Goal: Check status: Check status

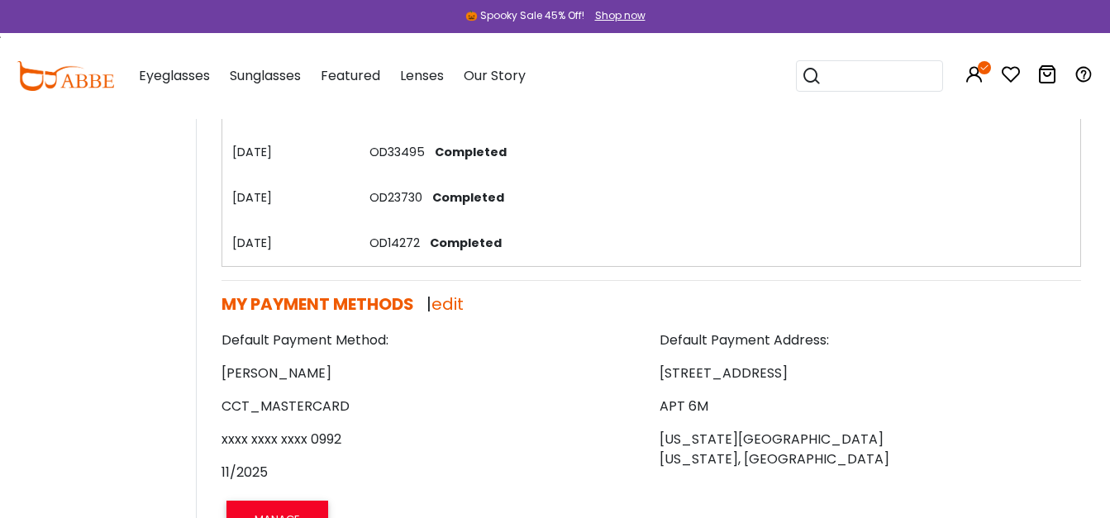
scroll to position [538, 0]
click at [603, 105] on button "Later" at bounding box center [590, 106] width 75 height 41
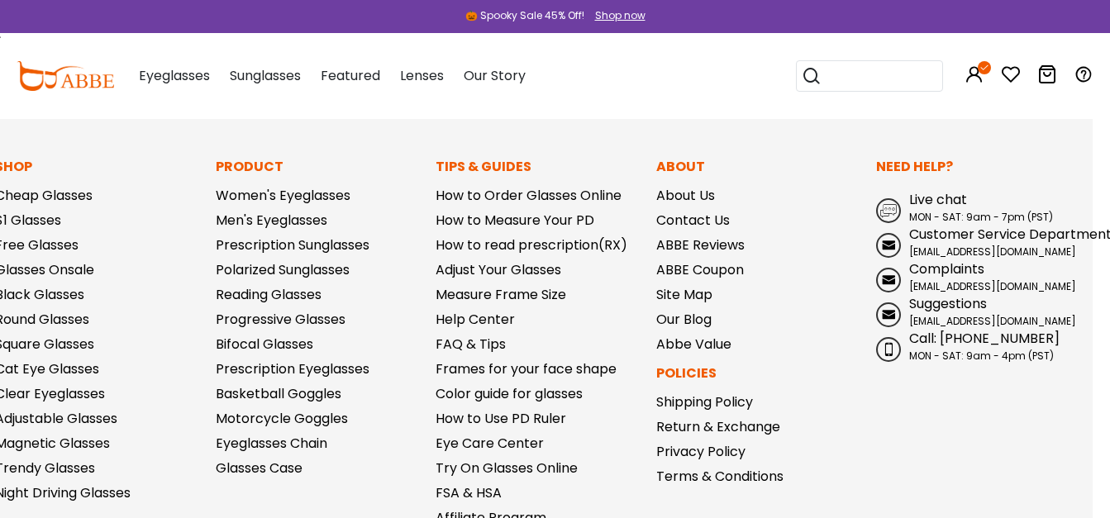
scroll to position [1886, 17]
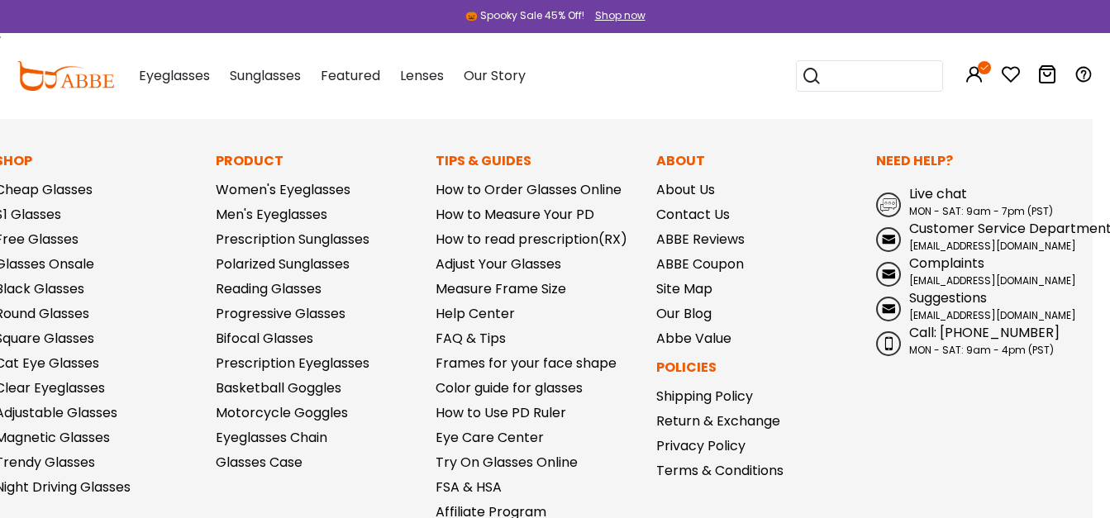
click at [938, 184] on span "Live chat" at bounding box center [938, 193] width 58 height 19
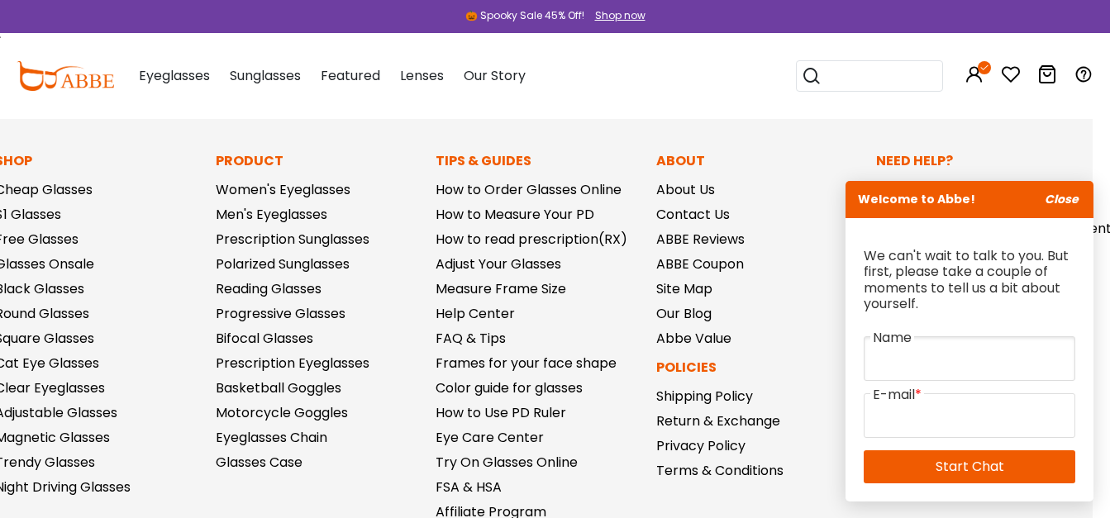
click at [963, 360] on input "text" at bounding box center [970, 358] width 212 height 45
type input "**********"
click at [930, 405] on input "email" at bounding box center [970, 415] width 212 height 45
type input "**********"
click at [981, 464] on link "Start Chat" at bounding box center [970, 467] width 212 height 33
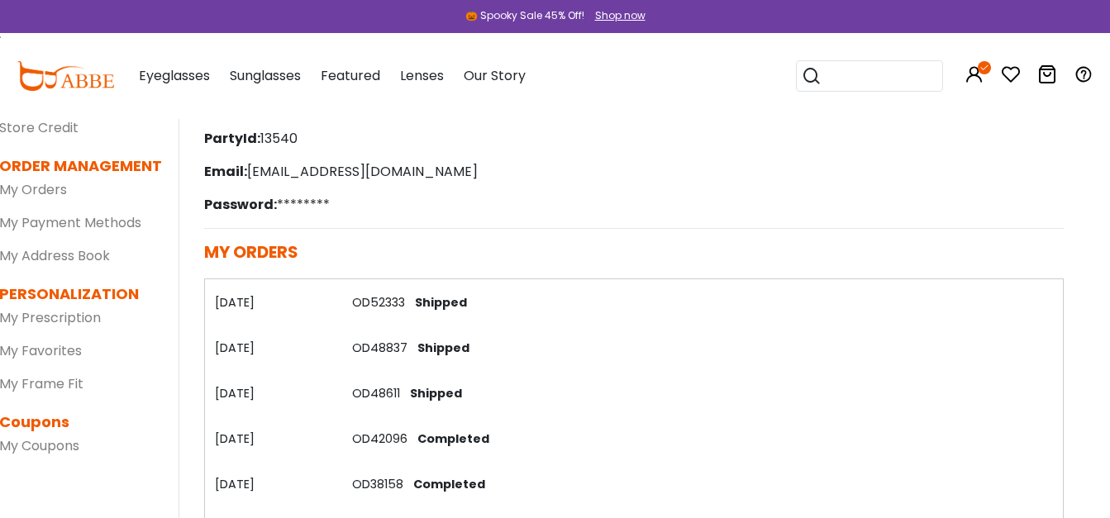
scroll to position [160, 17]
click at [380, 294] on link "OD52333" at bounding box center [378, 301] width 53 height 17
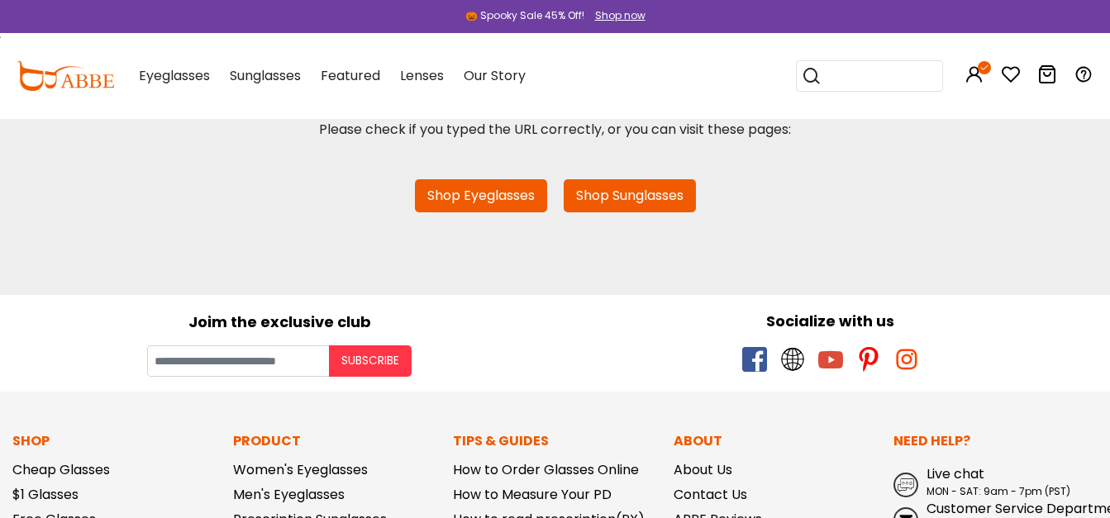
scroll to position [141, 0]
click at [958, 474] on span "Live chat" at bounding box center [956, 473] width 58 height 19
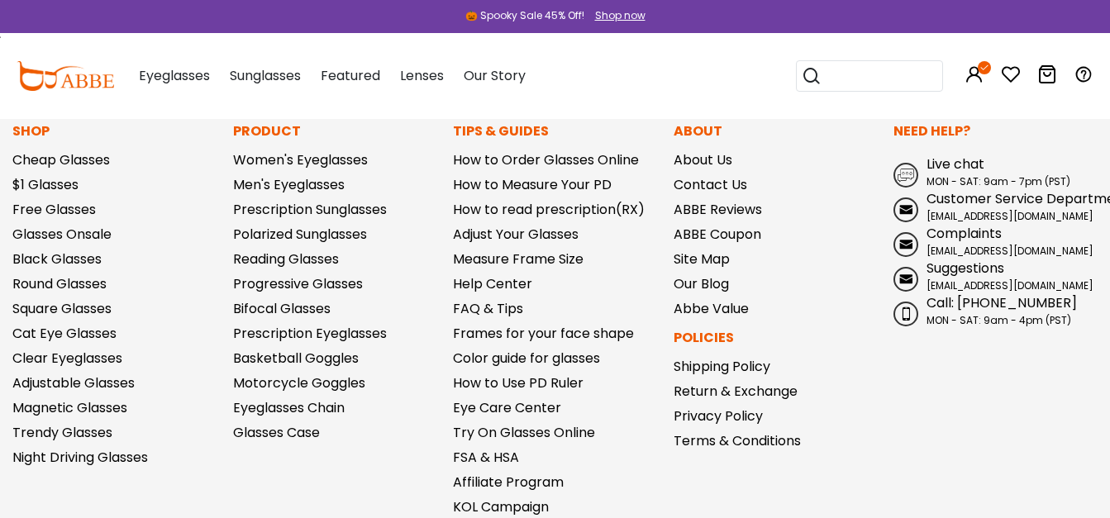
scroll to position [451, 0]
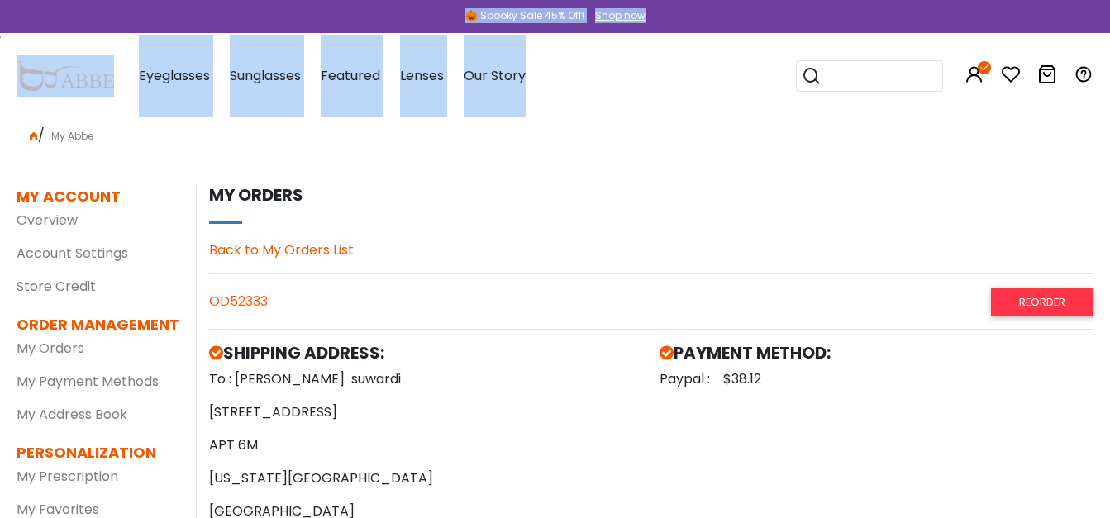
drag, startPoint x: 147, startPoint y: 23, endPoint x: -3, endPoint y: 123, distance: 180.7
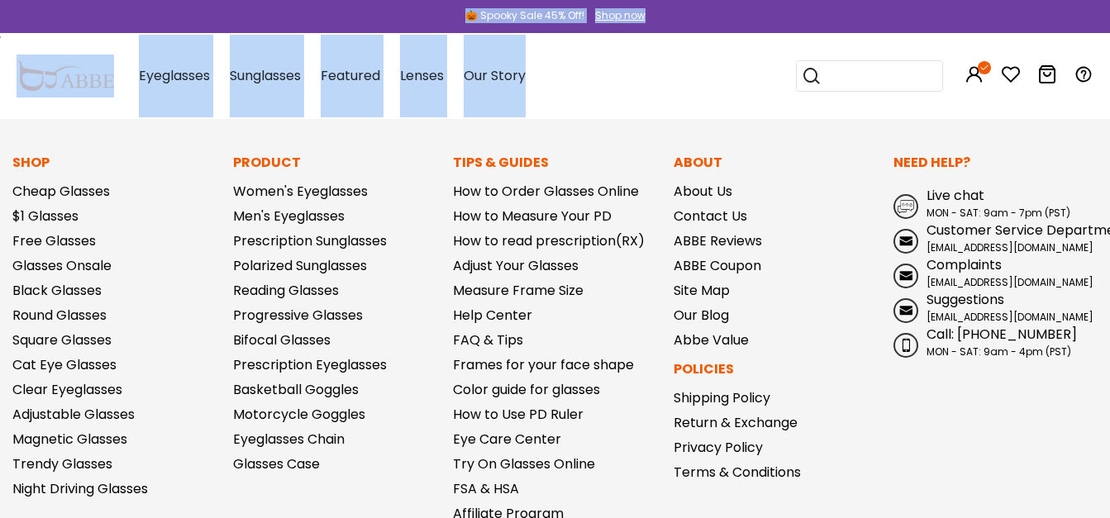
scroll to position [1621, 0]
click at [939, 197] on span "Live chat" at bounding box center [956, 196] width 58 height 19
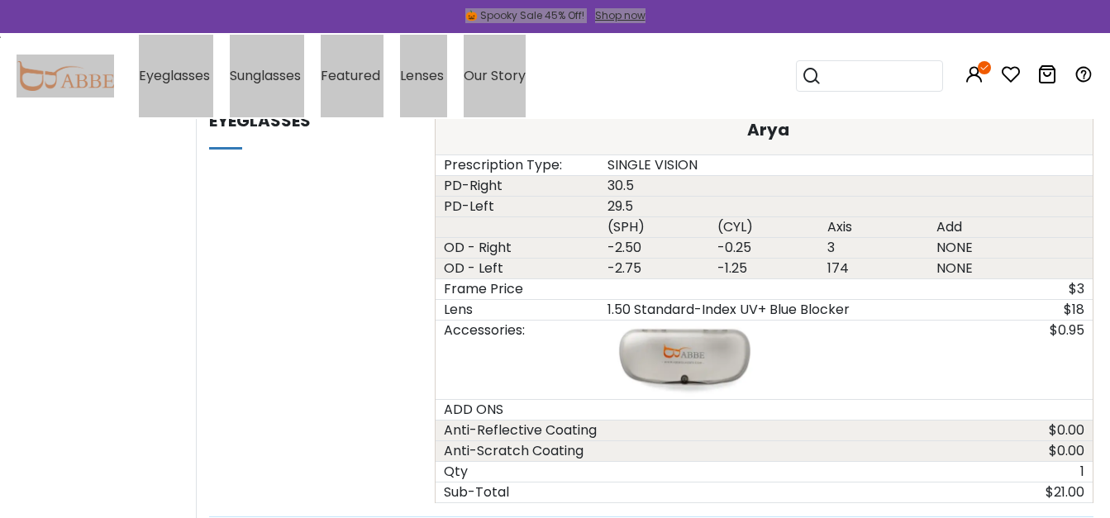
scroll to position [970, 0]
